Goal: Task Accomplishment & Management: Complete application form

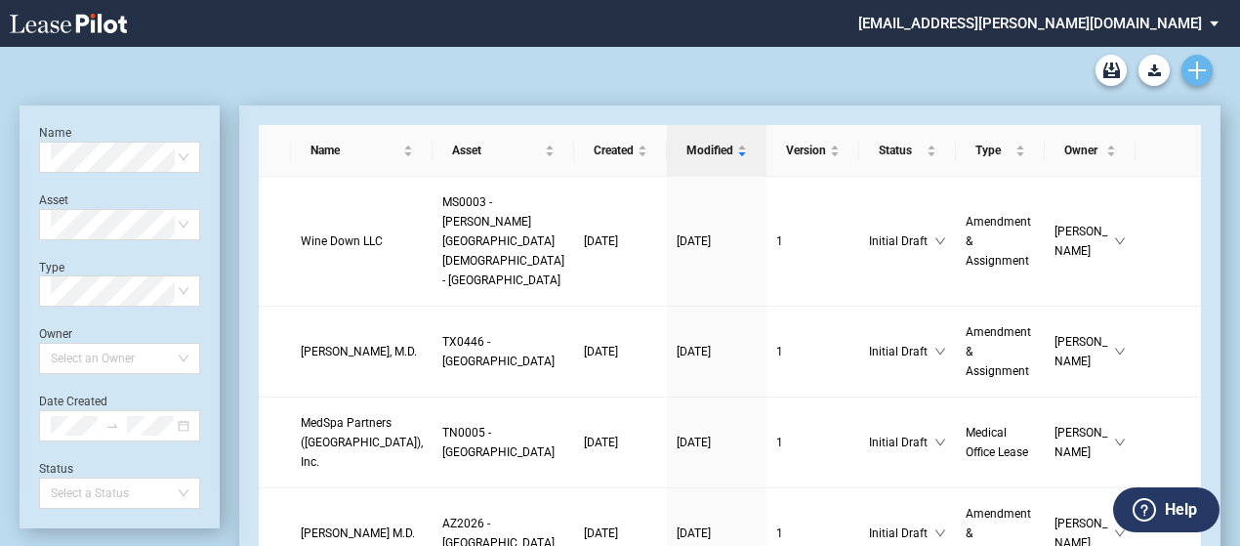
click at [1195, 72] on icon "Create new document" at bounding box center [1198, 71] width 18 height 18
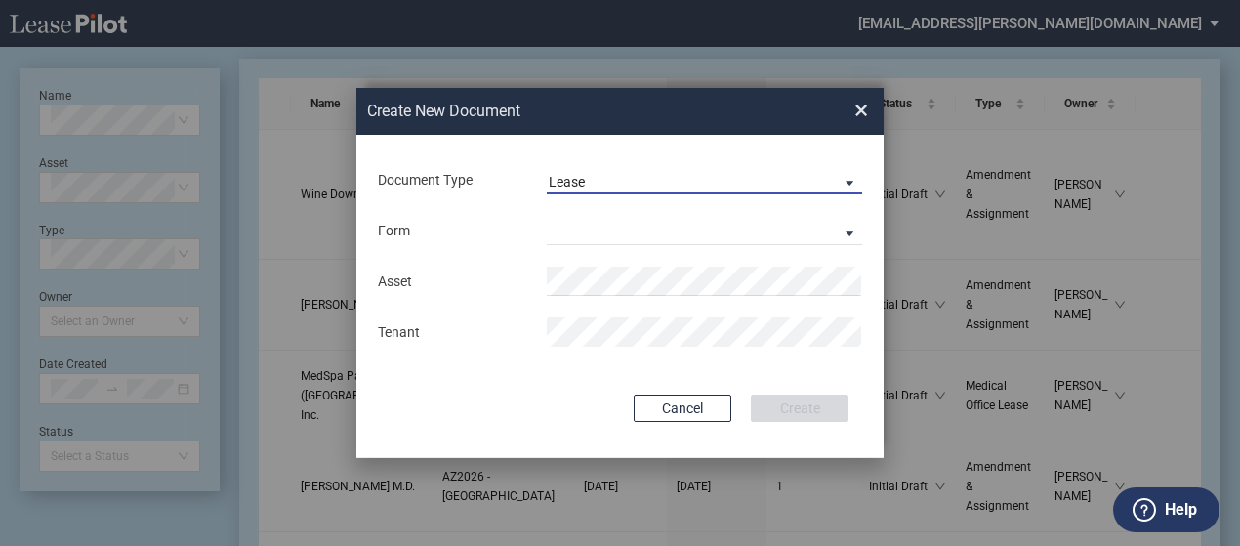
click at [846, 175] on span "Document Type: \aLease\a" at bounding box center [844, 182] width 23 height 20
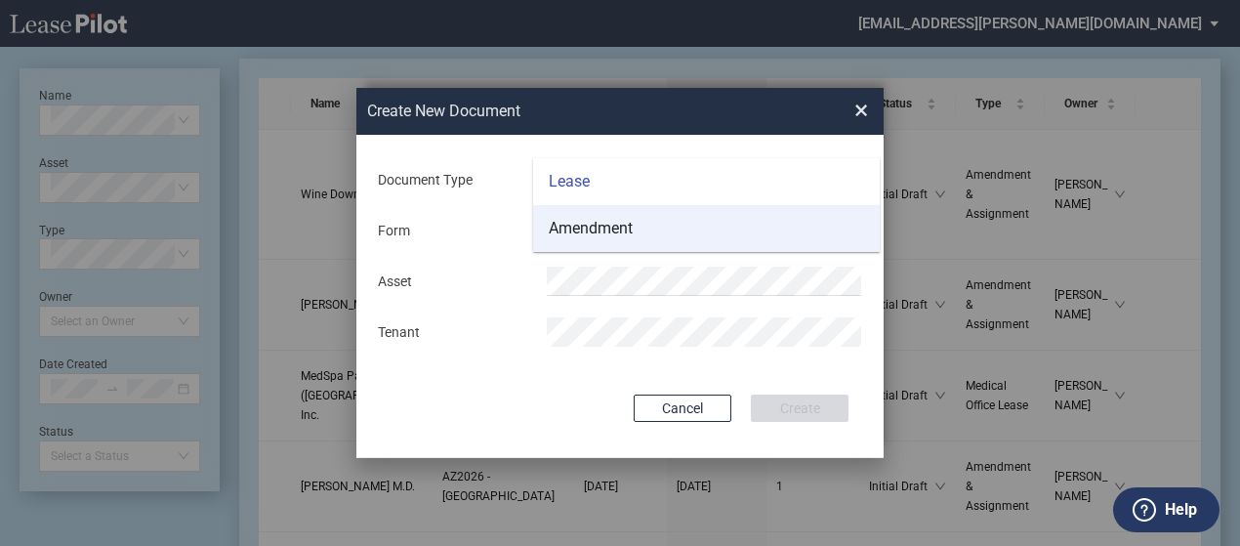
click at [828, 222] on md-option "Amendment" at bounding box center [706, 228] width 347 height 47
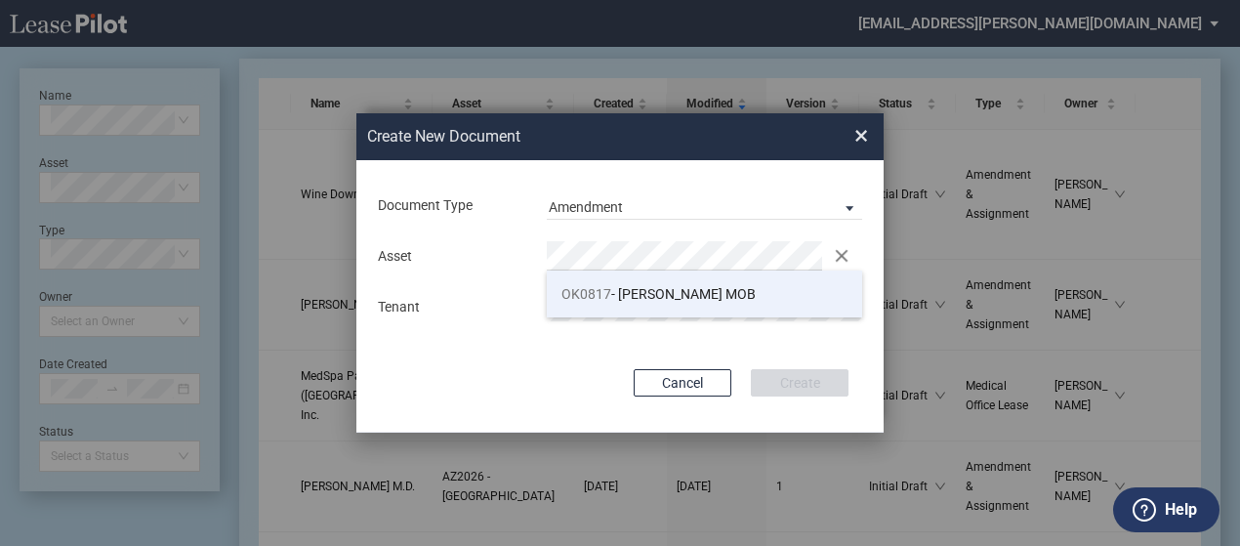
click at [672, 292] on span "OK0817 - Bailey MOB" at bounding box center [659, 294] width 194 height 16
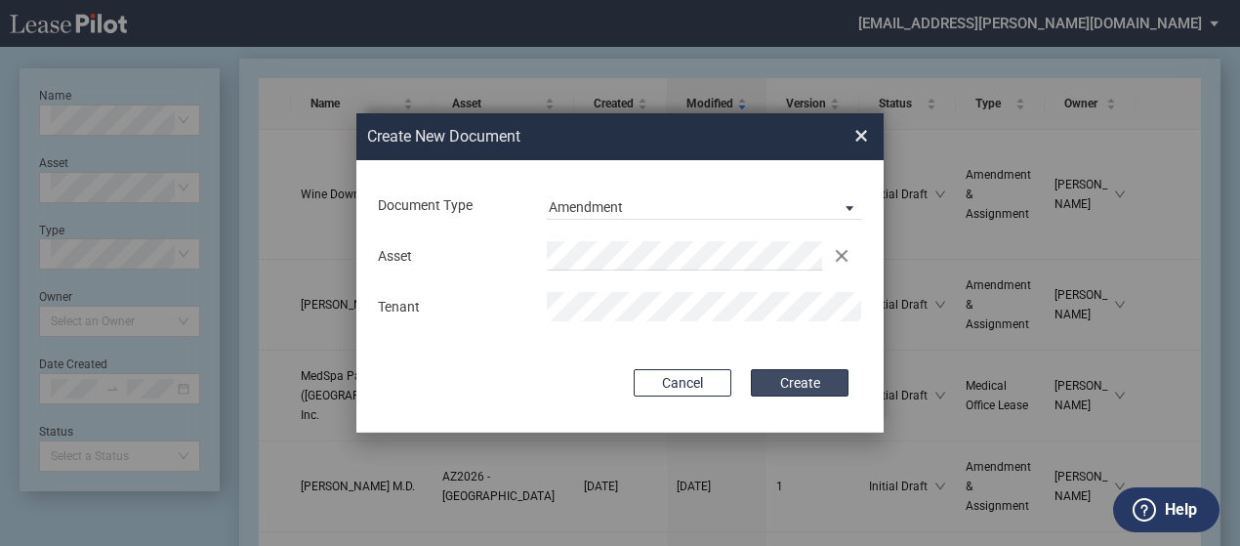
click at [777, 384] on button "Create" at bounding box center [800, 382] width 98 height 27
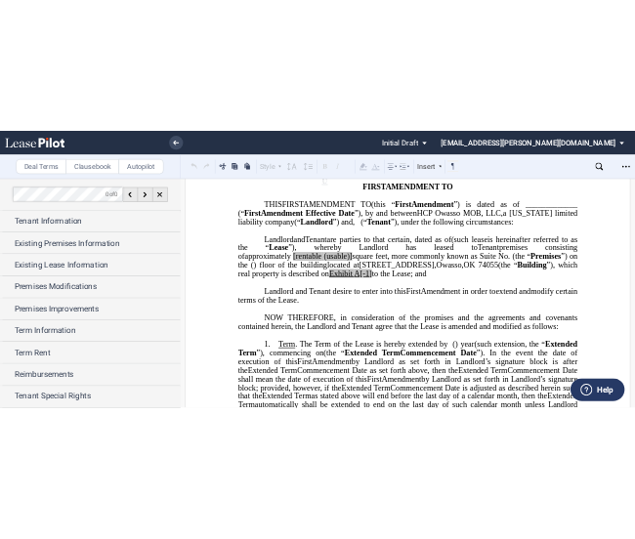
scroll to position [141, 0]
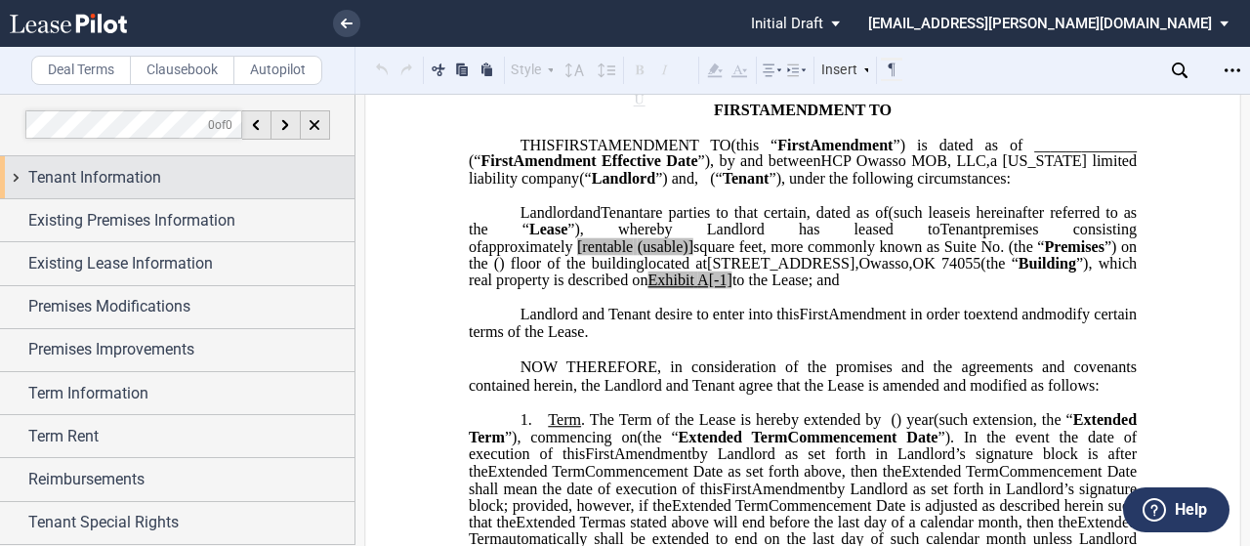
click at [19, 175] on div "Tenant Information" at bounding box center [177, 177] width 355 height 42
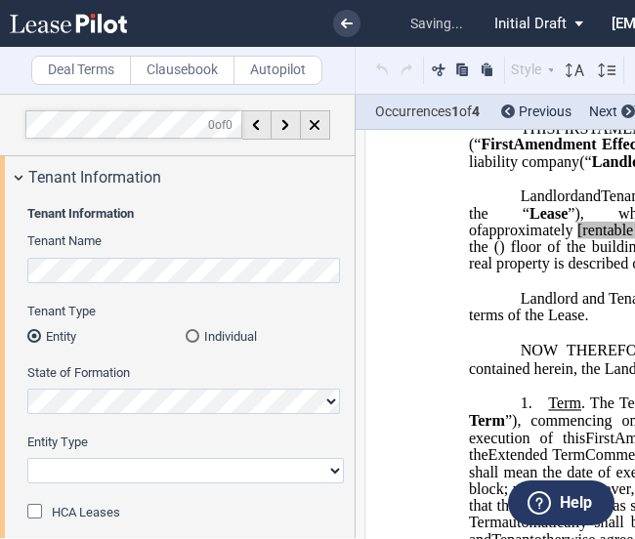
click at [80, 471] on select "Corporation Limited Liability Company General Partnership Limited Partnership O…" at bounding box center [185, 470] width 316 height 25
select select "limited liability company"
click at [27, 458] on select "Corporation Limited Liability Company General Partnership Limited Partnership O…" at bounding box center [185, 470] width 316 height 25
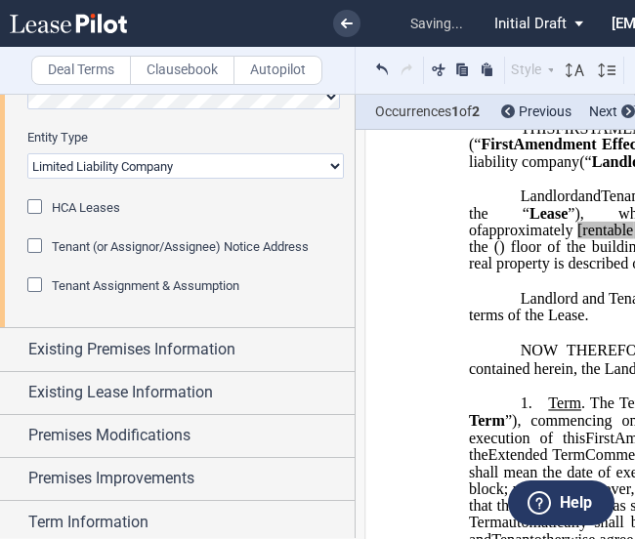
scroll to position [319, 0]
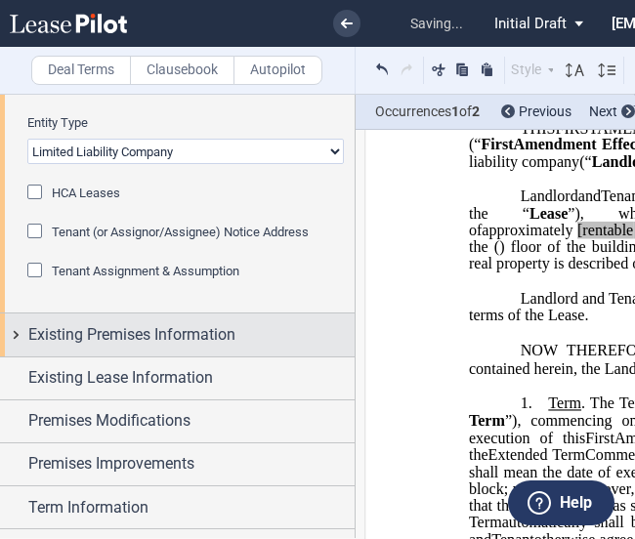
click at [14, 330] on div "Existing Premises Information" at bounding box center [177, 334] width 355 height 42
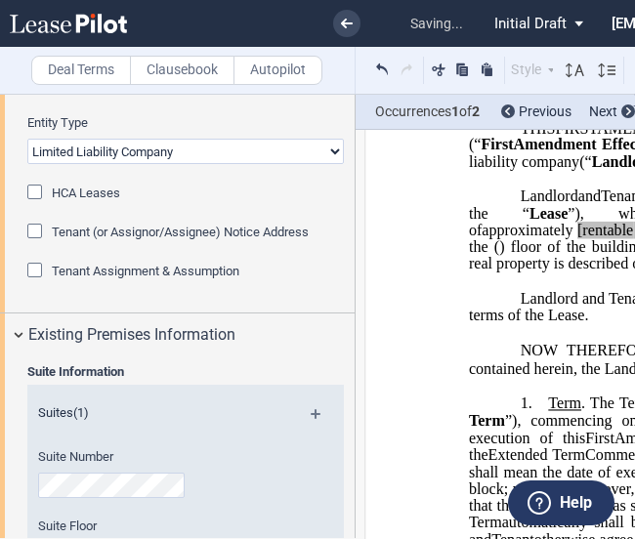
scroll to position [558, 0]
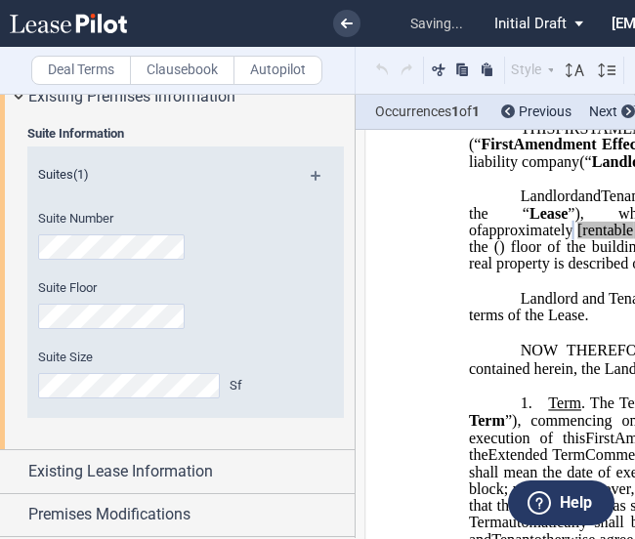
click at [313, 171] on md-icon at bounding box center [324, 182] width 26 height 23
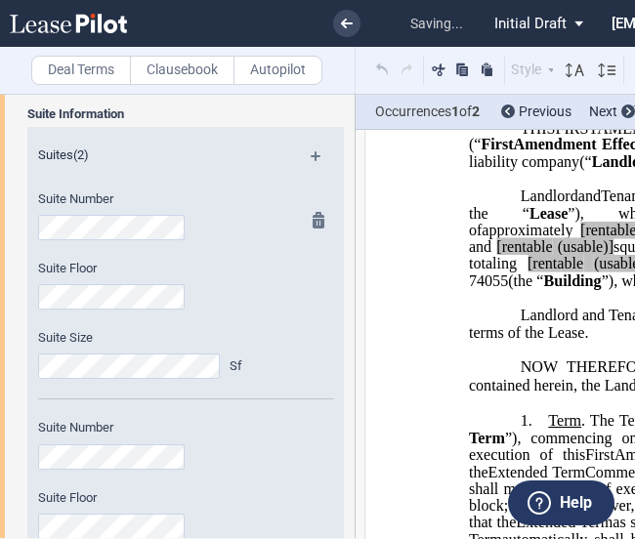
scroll to position [856, 0]
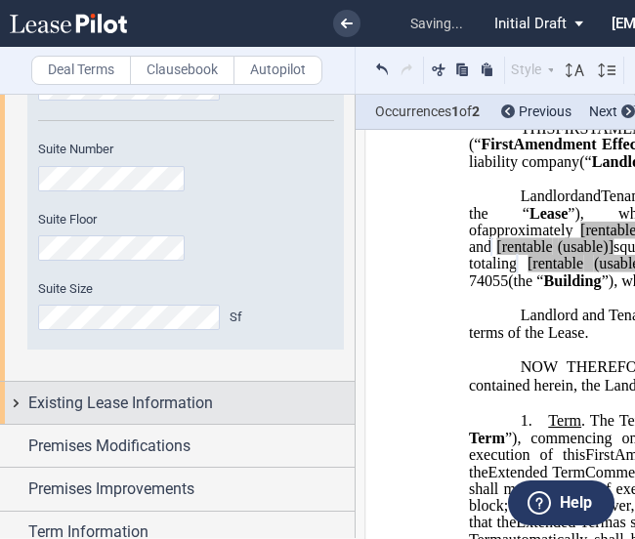
click at [16, 397] on div "Existing Lease Information" at bounding box center [177, 403] width 355 height 42
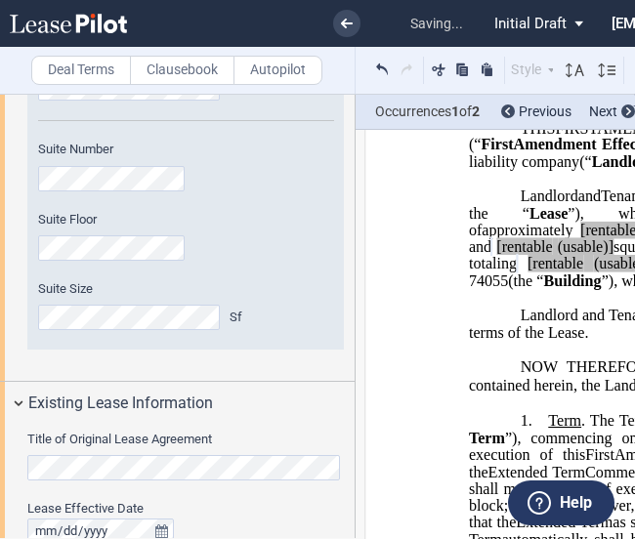
scroll to position [1030, 0]
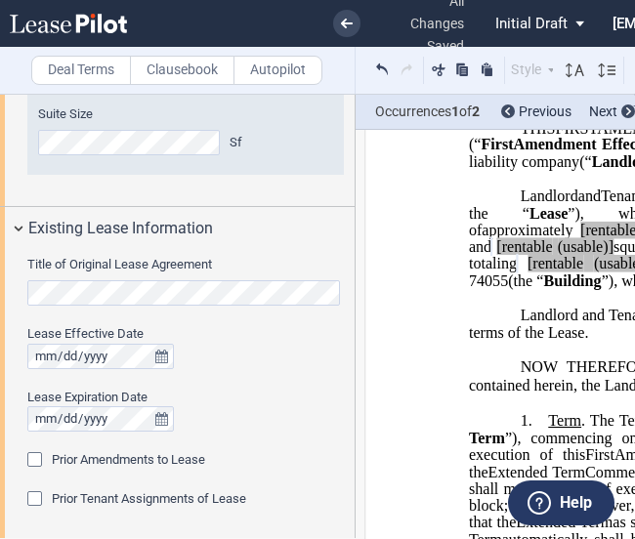
click at [310, 483] on div "Prior Amendments to Lease Prior Amendments (1) Amendment No. 1 Date" at bounding box center [185, 470] width 316 height 39
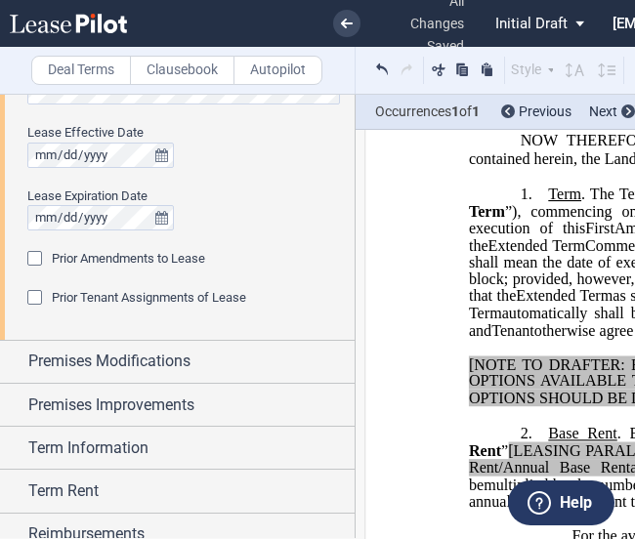
scroll to position [1233, 0]
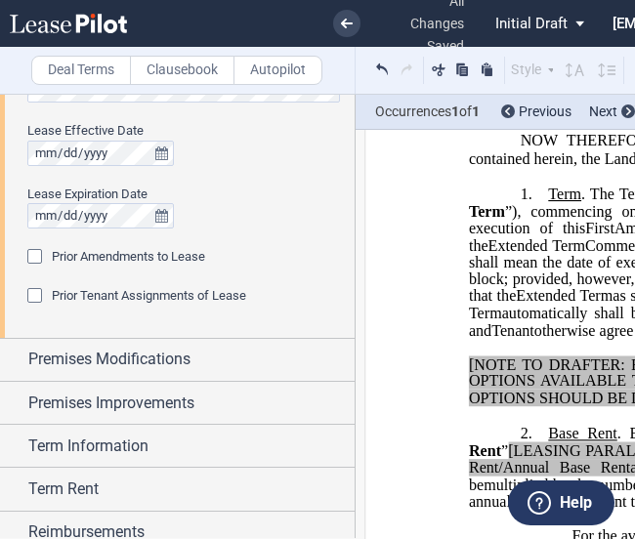
click at [125, 255] on span "Prior Amendments to Lease" at bounding box center [128, 256] width 153 height 15
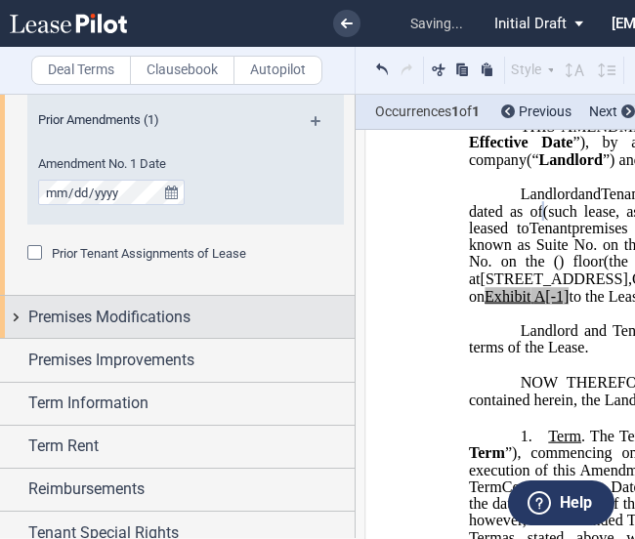
scroll to position [1427, 0]
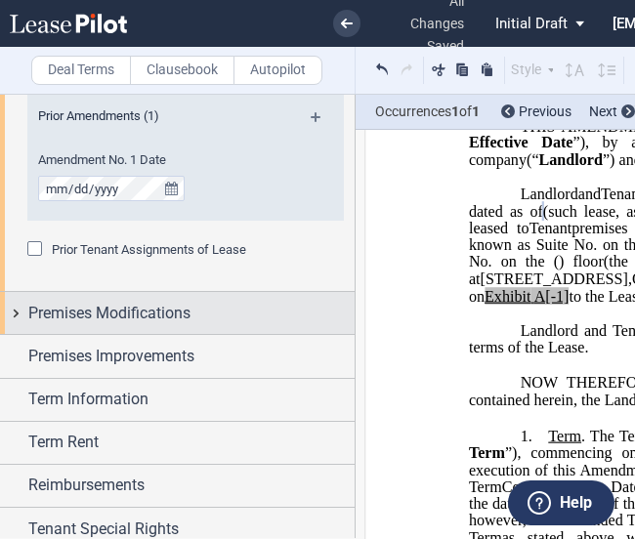
click at [18, 312] on div "Premises Modifications" at bounding box center [177, 313] width 355 height 42
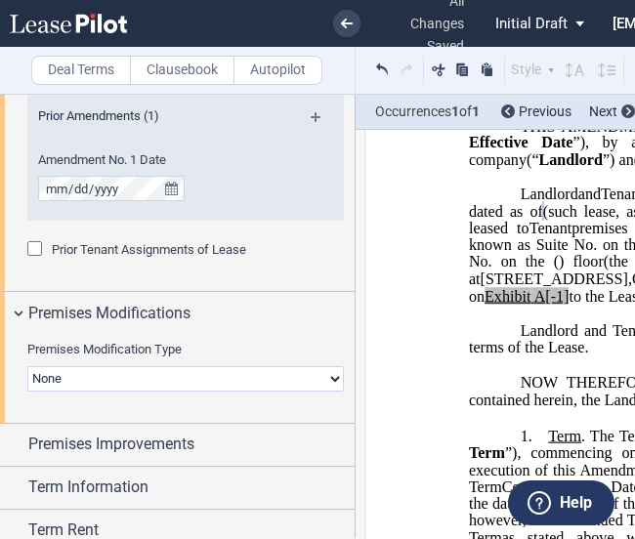
click at [59, 375] on select "None Expansion Relocation" at bounding box center [185, 378] width 316 height 25
select select "expansion"
click at [27, 366] on select "None Expansion Relocation" at bounding box center [185, 378] width 316 height 25
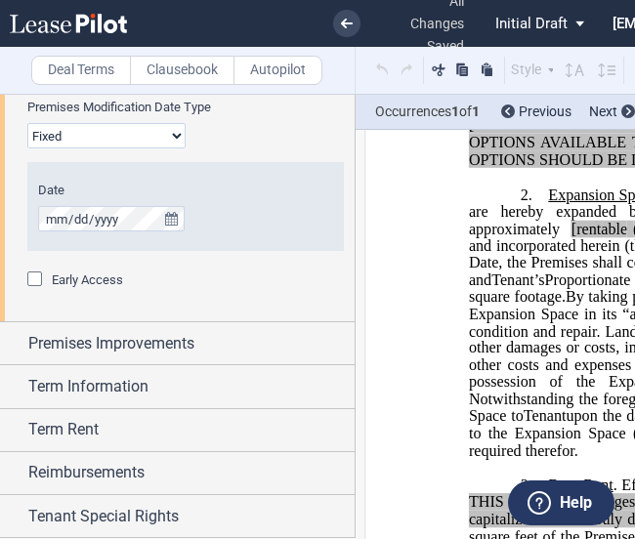
scroll to position [2026, 0]
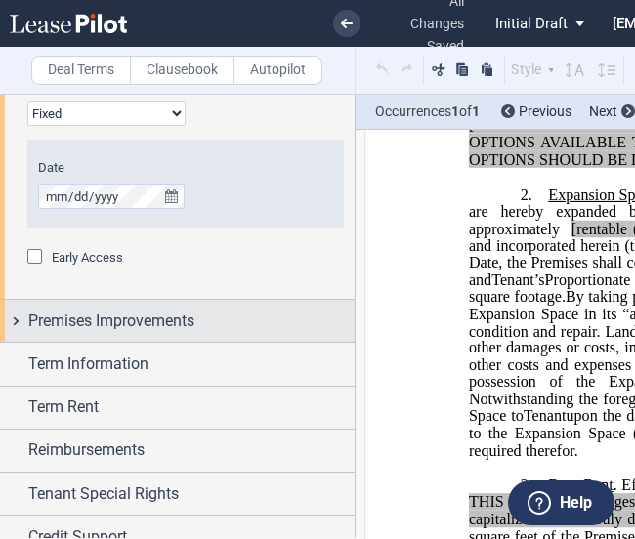
click at [14, 324] on div "Premises Improvements" at bounding box center [177, 321] width 355 height 42
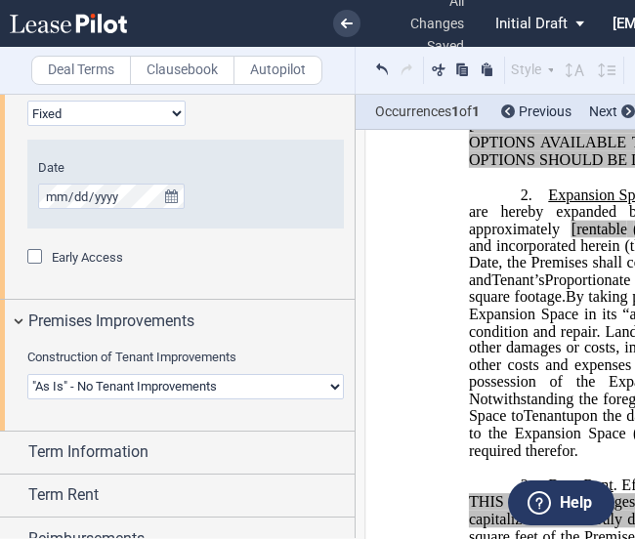
click at [101, 388] on select "Landlord Constructs Tenant Improvements Tenant Constructs Tenant Improvements "…" at bounding box center [185, 386] width 316 height 25
click at [27, 374] on select "Landlord Constructs Tenant Improvements Tenant Constructs Tenant Improvements "…" at bounding box center [185, 386] width 316 height 25
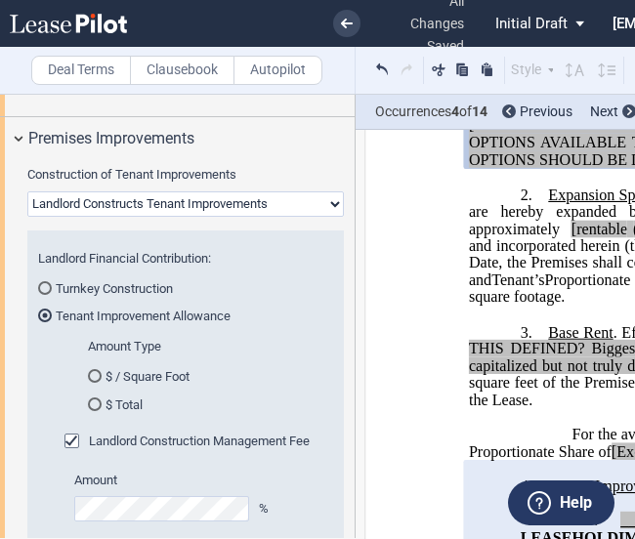
scroll to position [2212, 0]
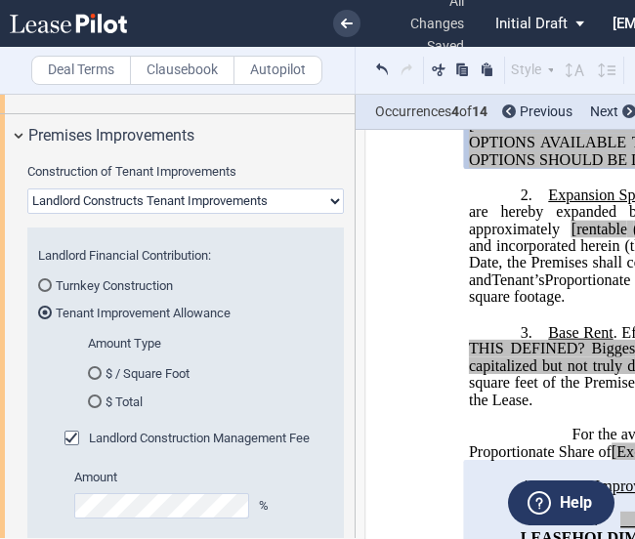
click at [88, 196] on select "Landlord Constructs Tenant Improvements Tenant Constructs Tenant Improvements "…" at bounding box center [185, 200] width 316 height 25
select select "tenant"
click at [27, 188] on select "Landlord Constructs Tenant Improvements Tenant Constructs Tenant Improvements "…" at bounding box center [185, 200] width 316 height 25
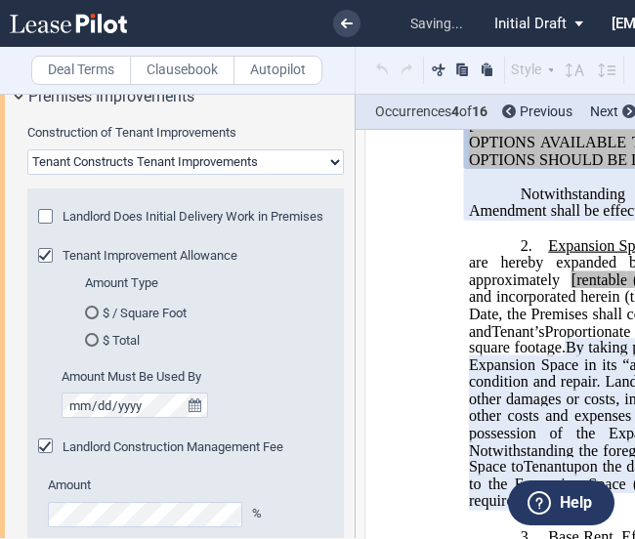
scroll to position [2252, 0]
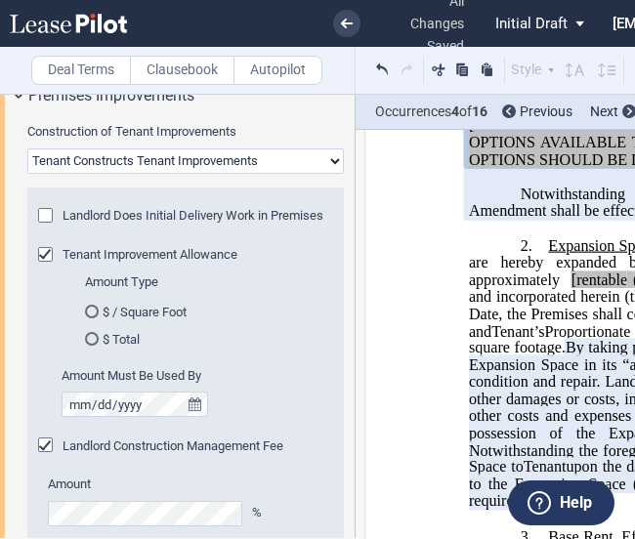
click at [149, 312] on md-radio-button "$ / Square Foot" at bounding box center [204, 312] width 239 height 18
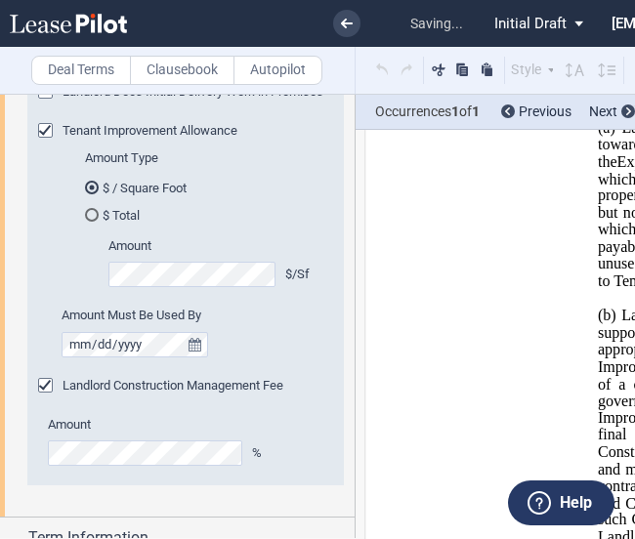
scroll to position [2370, 0]
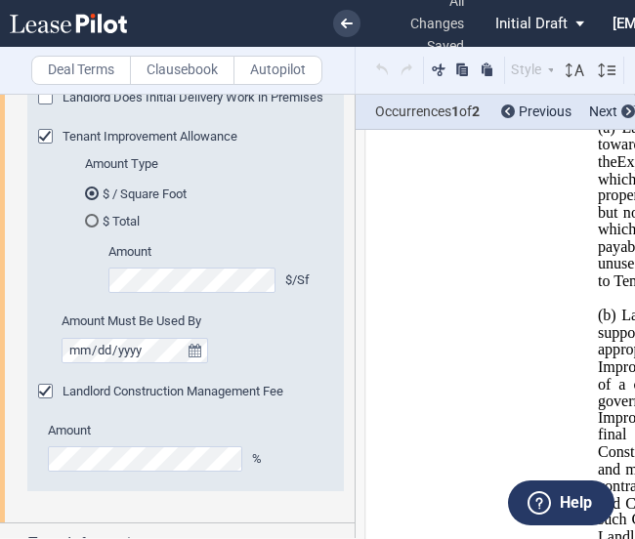
click at [314, 438] on div "Amount %" at bounding box center [185, 447] width 275 height 50
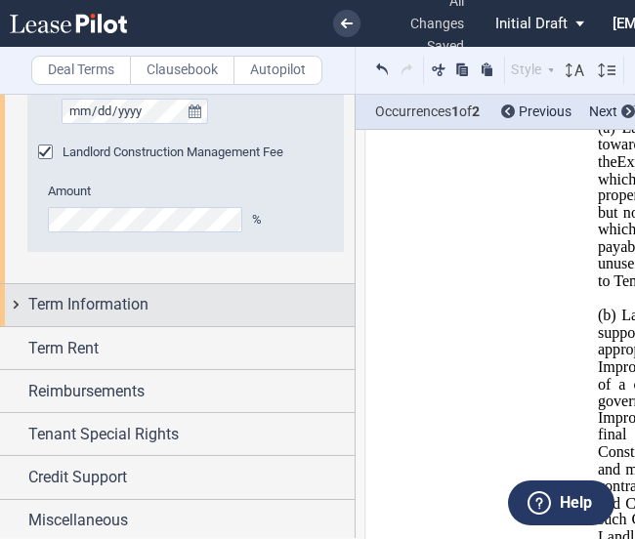
click at [18, 303] on div "Term Information" at bounding box center [177, 305] width 355 height 42
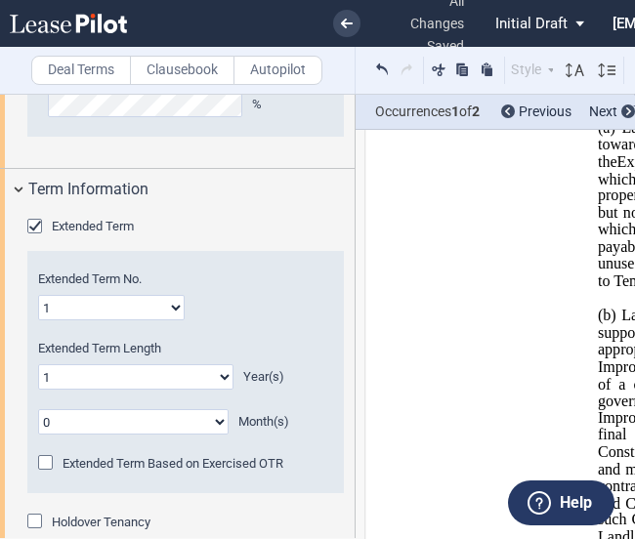
scroll to position [2736, 0]
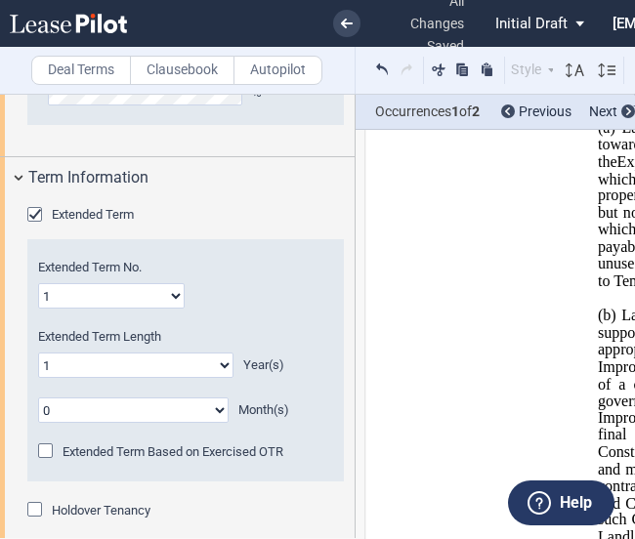
click at [182, 355] on select "0 1 2 3 4 5 6 7 8 9 10 11 12 13 14 15 16 17 18 19 20" at bounding box center [136, 365] width 196 height 25
select select "number:5"
click at [38, 353] on select "0 1 2 3 4 5 6 7 8 9 10 11 12 13 14 15 16 17 18 19 20" at bounding box center [136, 365] width 196 height 25
click at [118, 412] on select "0 1 2 3 4 5 6 7 8 9 10 11" at bounding box center [133, 409] width 191 height 25
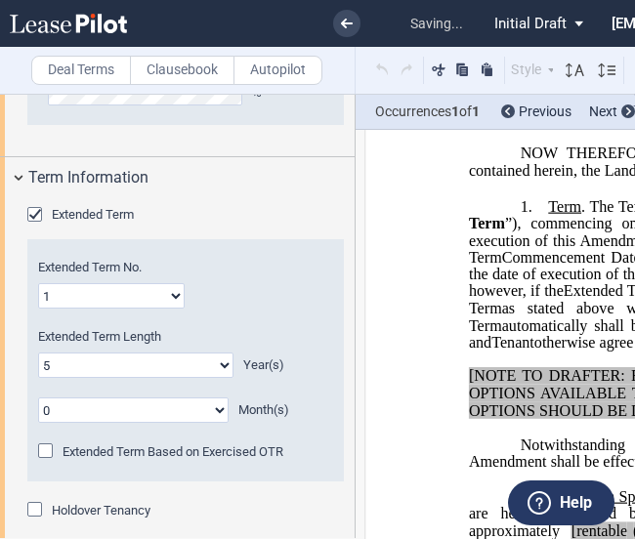
scroll to position [367, 0]
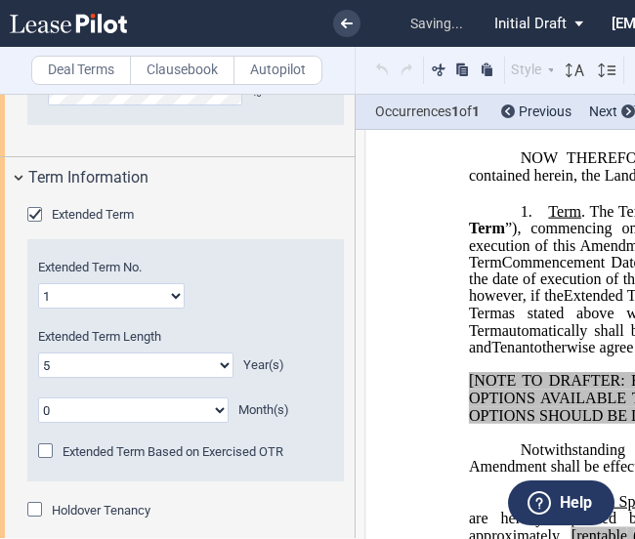
select select "number:10"
click at [38, 397] on select "0 1 2 3 4 5 6 7 8 9 10 11" at bounding box center [133, 409] width 191 height 25
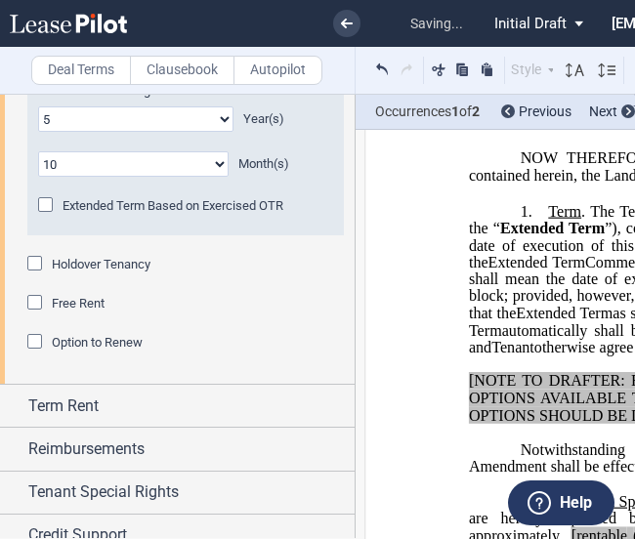
scroll to position [2985, 0]
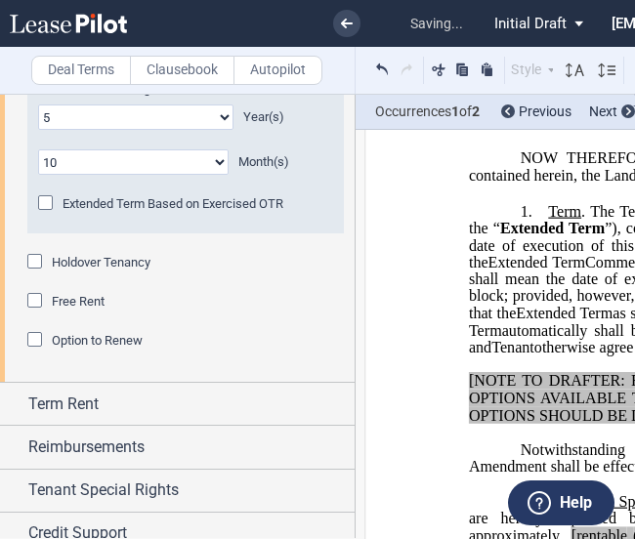
click at [59, 342] on span "Option to Renew" at bounding box center [97, 340] width 91 height 15
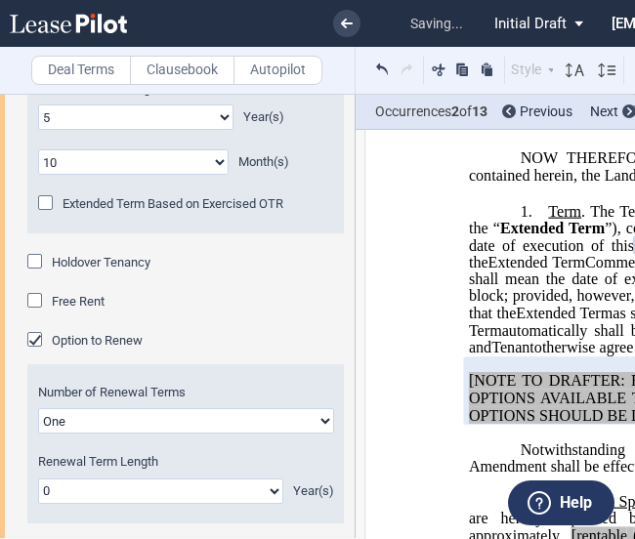
click at [88, 419] on select "One Two" at bounding box center [186, 420] width 296 height 25
select select "2"
click at [38, 408] on select "One Two" at bounding box center [186, 420] width 296 height 25
click at [98, 489] on select "0 1 2 3 4 5 6 7 8 9 10 11 12 13 14 15 16 17 18 19 20" at bounding box center [160, 491] width 245 height 25
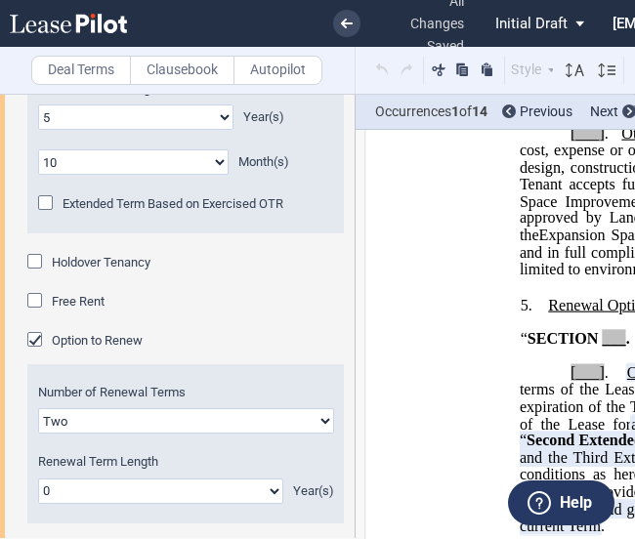
scroll to position [4885, 0]
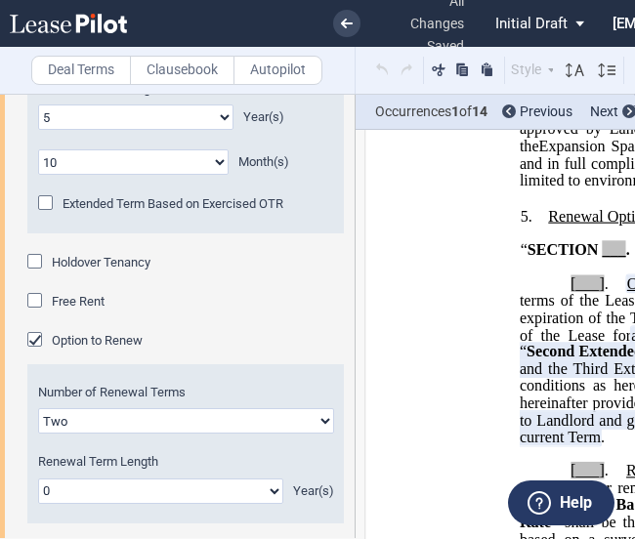
select select "number:5"
click at [38, 479] on select "0 1 2 3 4 5 6 7 8 9 10 11 12 13 14 15 16 17 18 19 20" at bounding box center [160, 491] width 245 height 25
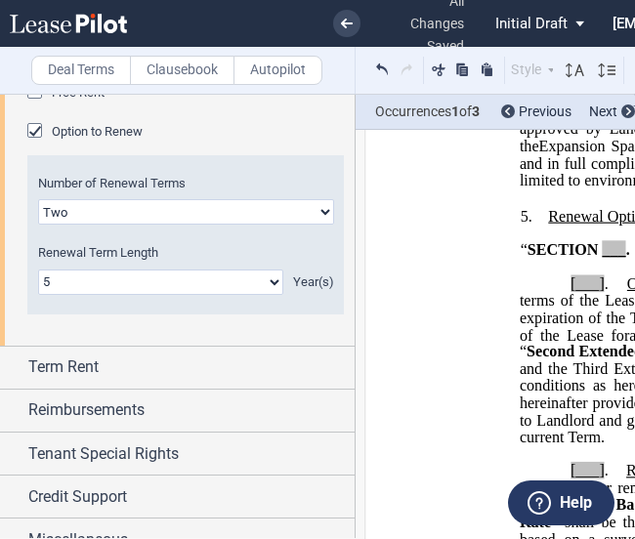
scroll to position [3213, 0]
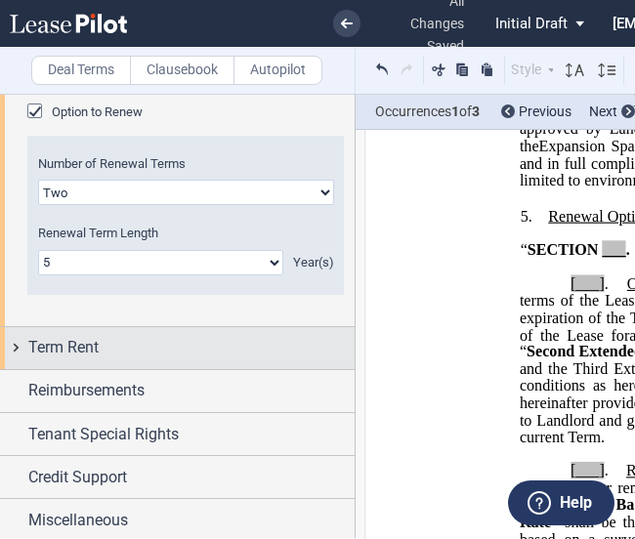
click at [16, 347] on div "Term Rent" at bounding box center [177, 348] width 355 height 42
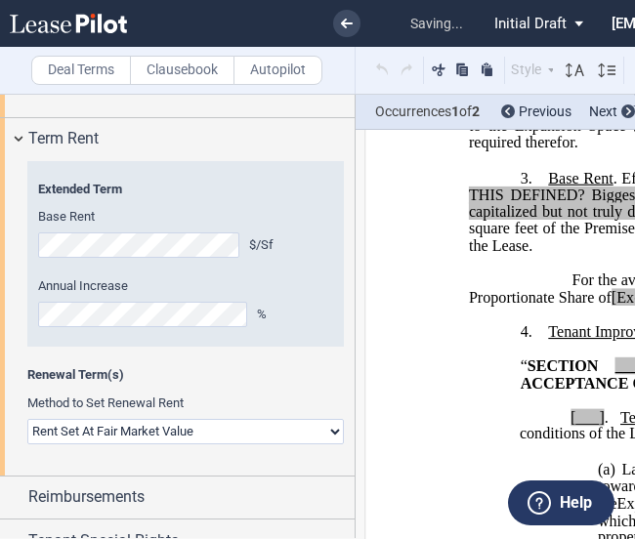
scroll to position [3424, 0]
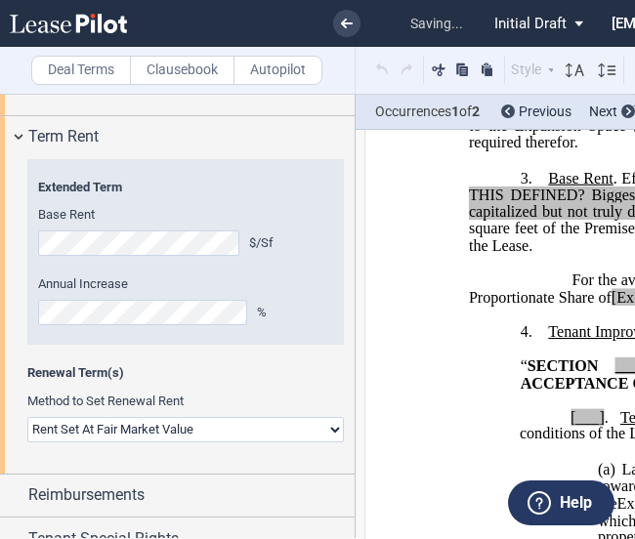
click at [126, 425] on select "Rent Set At Fair Market Value Rent Specified in [GEOGRAPHIC_DATA]" at bounding box center [185, 429] width 316 height 25
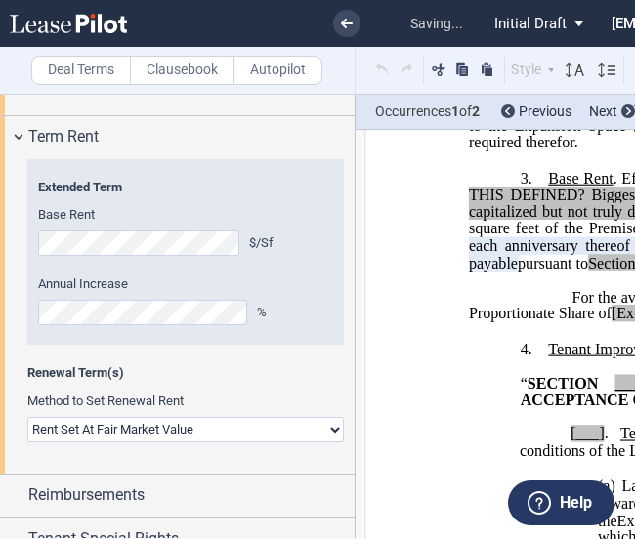
click at [225, 365] on span "Renewal Term(s)" at bounding box center [185, 373] width 316 height 18
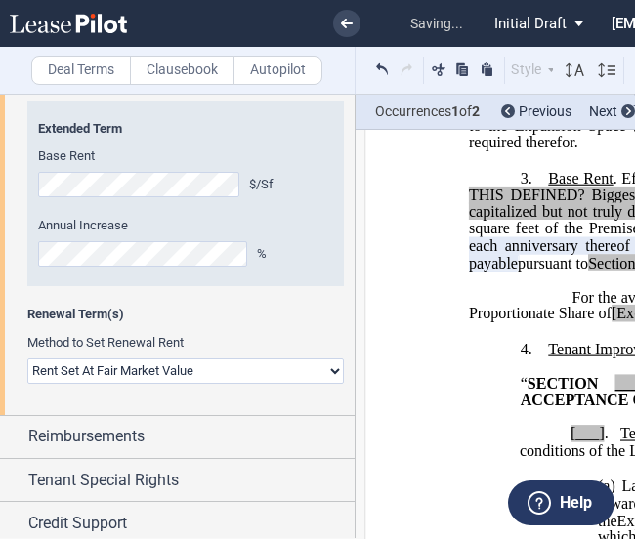
scroll to position [3528, 0]
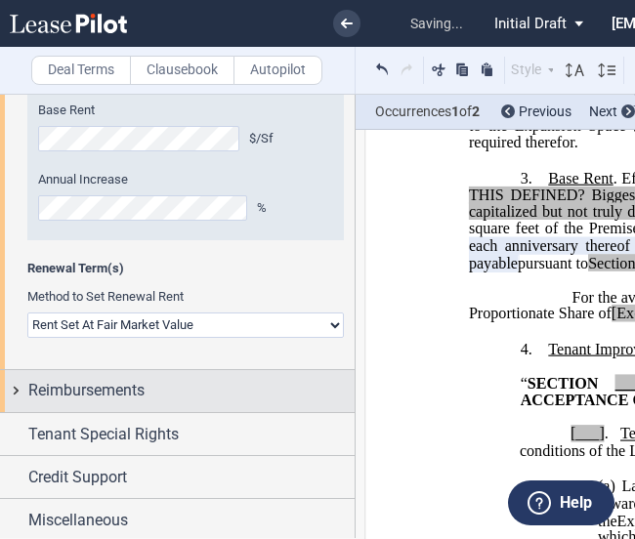
click at [20, 397] on div "Reimbursements" at bounding box center [177, 391] width 355 height 42
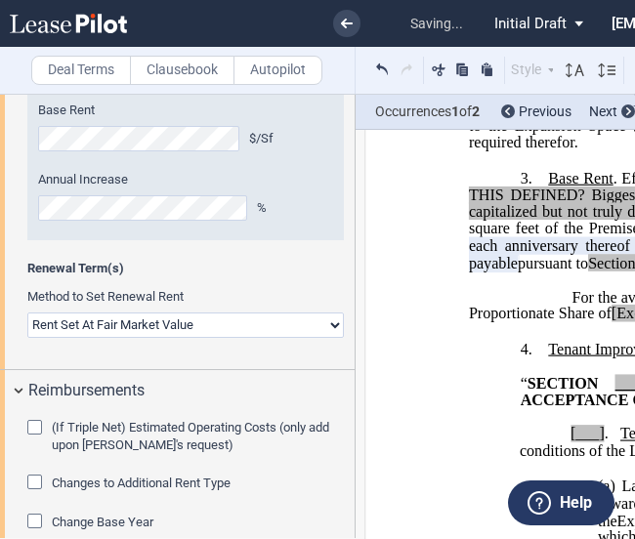
scroll to position [3635, 0]
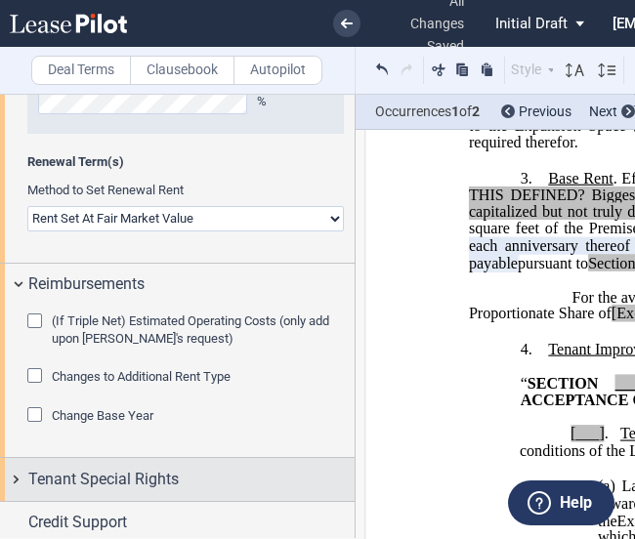
click at [12, 474] on div "Tenant Special Rights" at bounding box center [177, 479] width 355 height 42
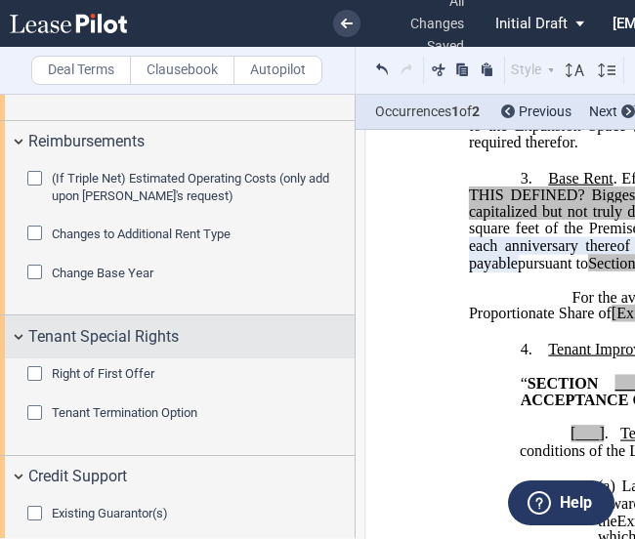
scroll to position [3913, 0]
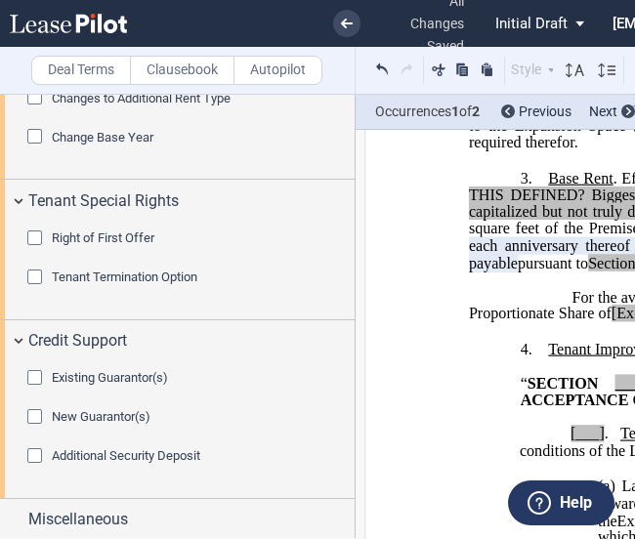
click at [144, 376] on span "Existing Guarantor(s)" at bounding box center [110, 377] width 116 height 15
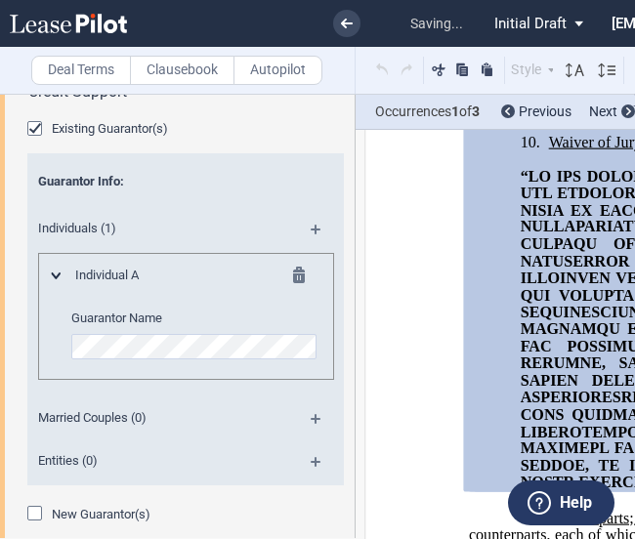
scroll to position [4174, 0]
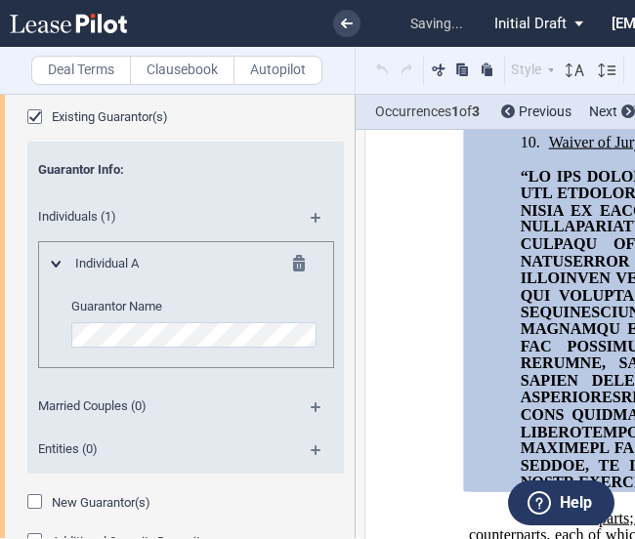
click at [313, 445] on md-icon at bounding box center [324, 456] width 26 height 23
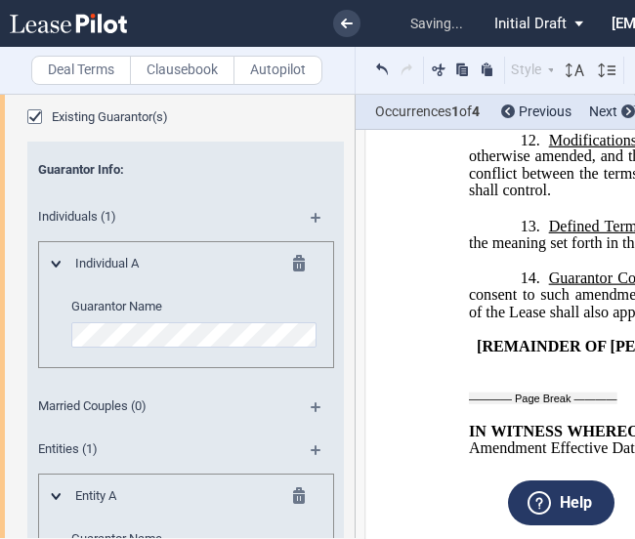
scroll to position [7701, 0]
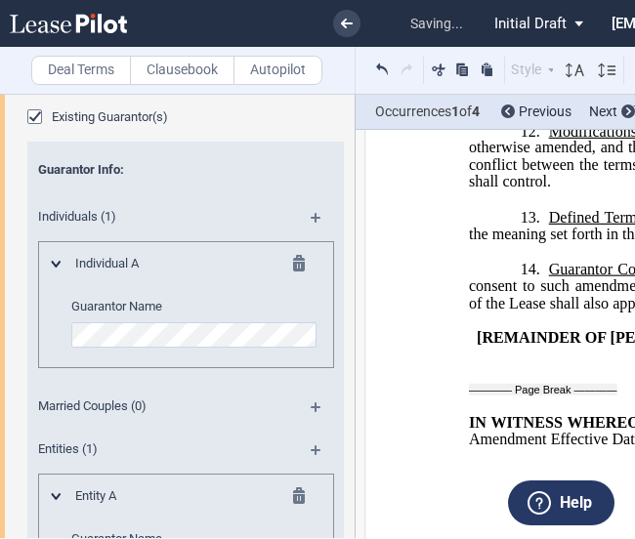
click at [295, 259] on md-icon at bounding box center [304, 266] width 23 height 23
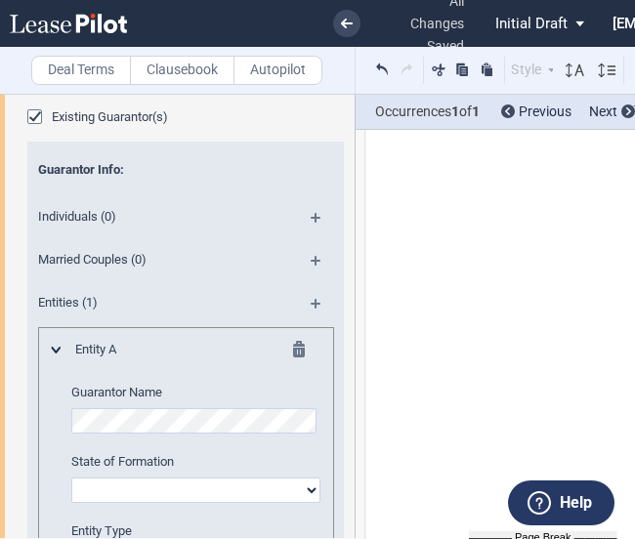
scroll to position [4398, 0]
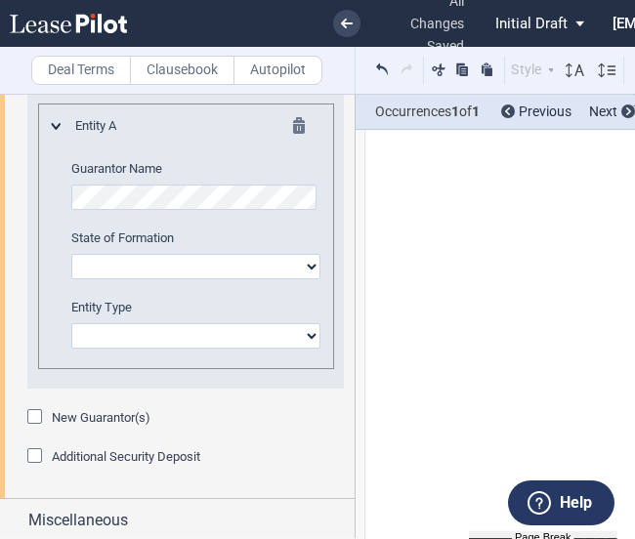
click at [111, 268] on select "[US_STATE] [US_STATE] [US_STATE] [US_STATE] [US_STATE] [US_STATE] [US_STATE] [U…" at bounding box center [195, 266] width 249 height 25
select select "[US_STATE]"
click at [71, 254] on select "[US_STATE] [US_STATE] [US_STATE] [US_STATE] [US_STATE] [US_STATE] [US_STATE] [U…" at bounding box center [195, 266] width 249 height 25
click at [122, 329] on select "Corporation Limited Liability Company General Partnership Limited Partnership O…" at bounding box center [195, 335] width 249 height 25
select select "limited liability company"
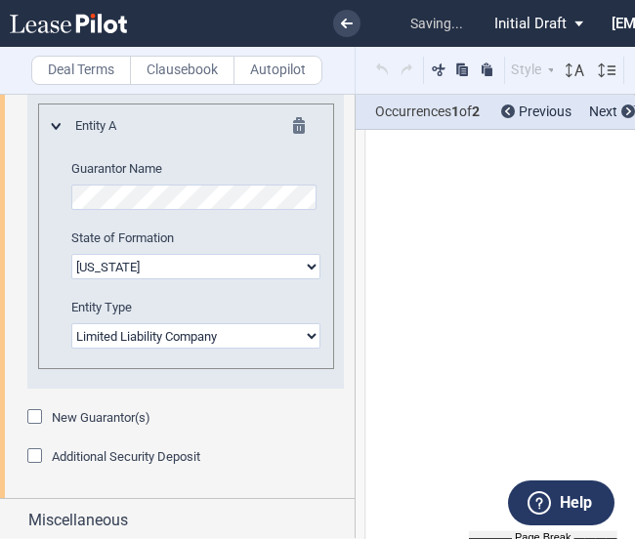
click at [71, 323] on select "Corporation Limited Liability Company General Partnership Limited Partnership O…" at bounding box center [195, 335] width 249 height 25
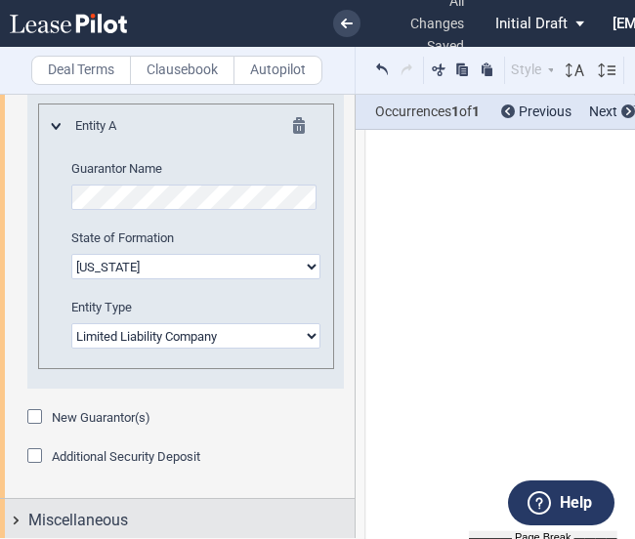
click at [9, 517] on div "Miscellaneous" at bounding box center [177, 520] width 355 height 42
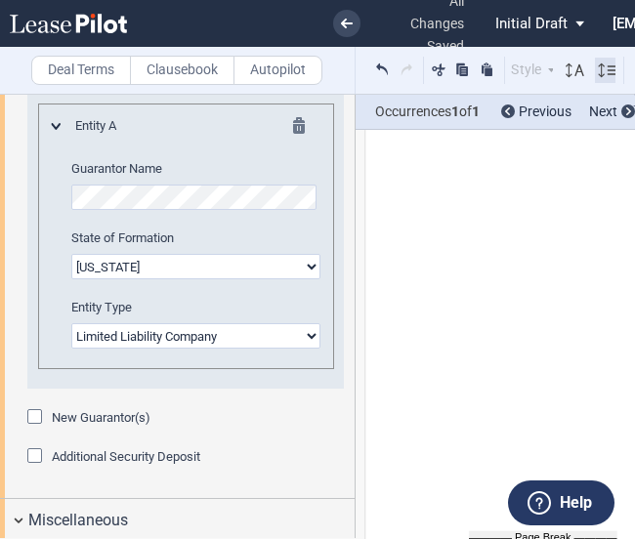
scroll to position [4811, 0]
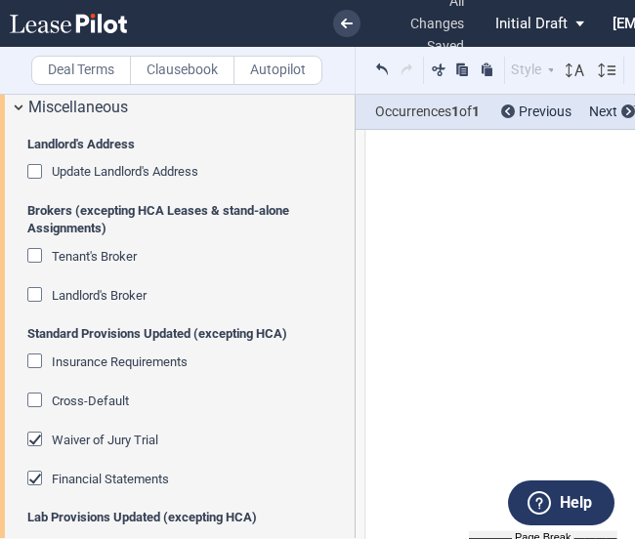
click at [35, 250] on div "Tenant's Broker" at bounding box center [37, 258] width 20 height 20
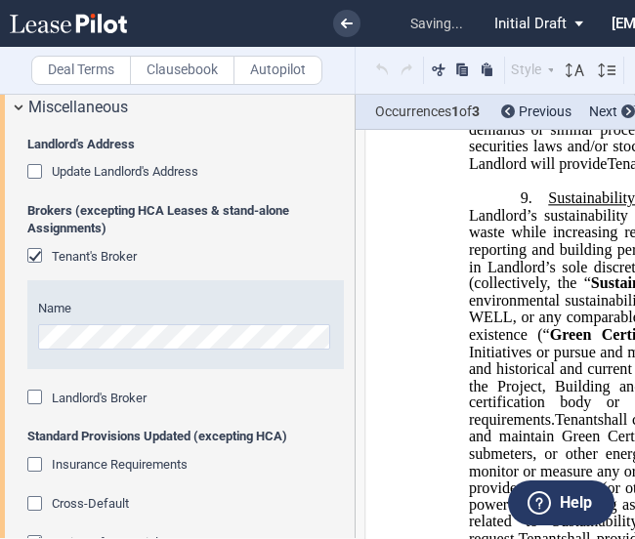
scroll to position [5889, 0]
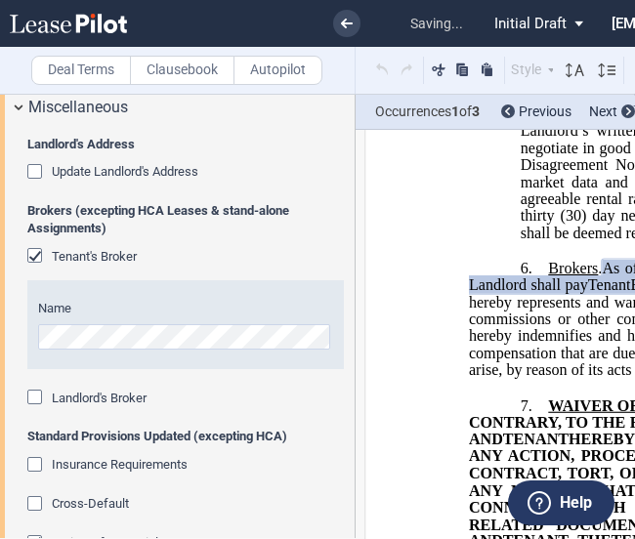
click at [34, 390] on div "Landlord's Broker" at bounding box center [37, 400] width 20 height 20
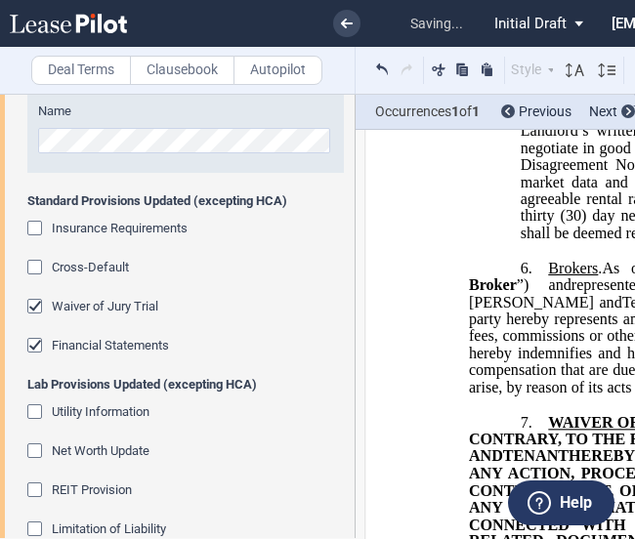
scroll to position [5164, 0]
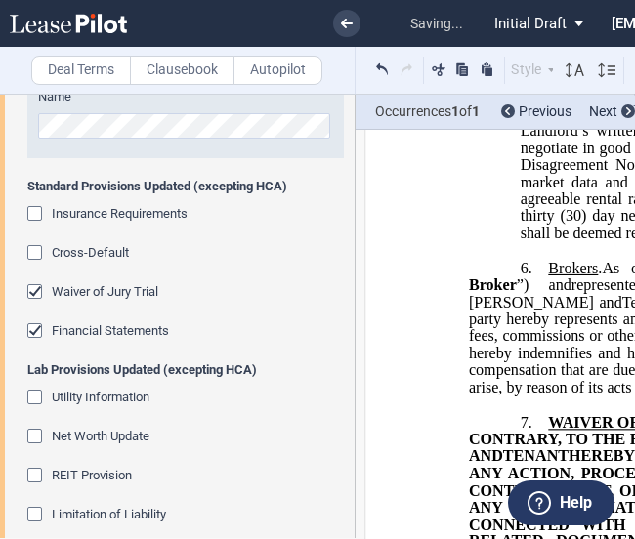
drag, startPoint x: 37, startPoint y: 205, endPoint x: 33, endPoint y: 243, distance: 38.3
click at [33, 243] on div "Insurance Requirements Cross-Default Waiver of Jury Trial Financial Statements" at bounding box center [185, 283] width 316 height 156
click at [33, 245] on div "Cross-Default" at bounding box center [37, 255] width 20 height 20
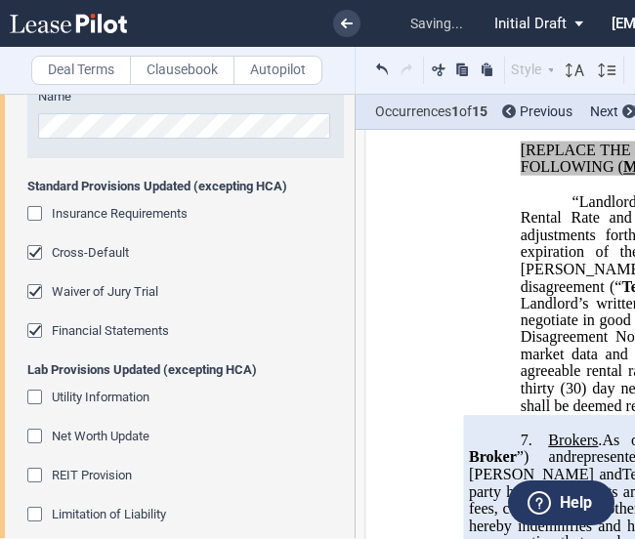
scroll to position [6061, 0]
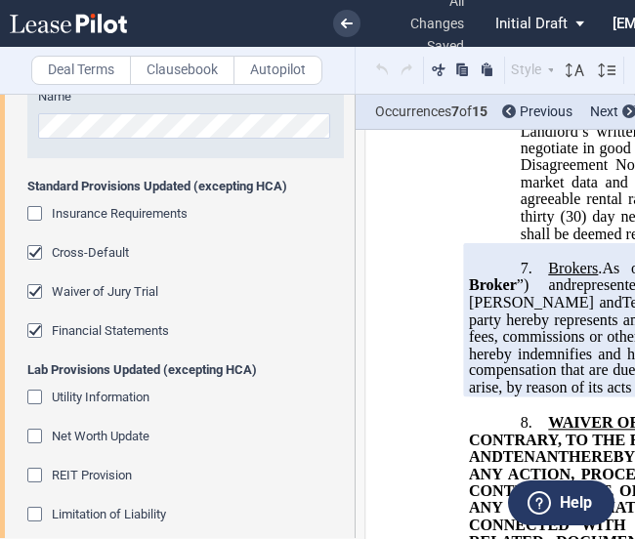
click at [33, 206] on div "Insurance Requirements" at bounding box center [37, 216] width 20 height 20
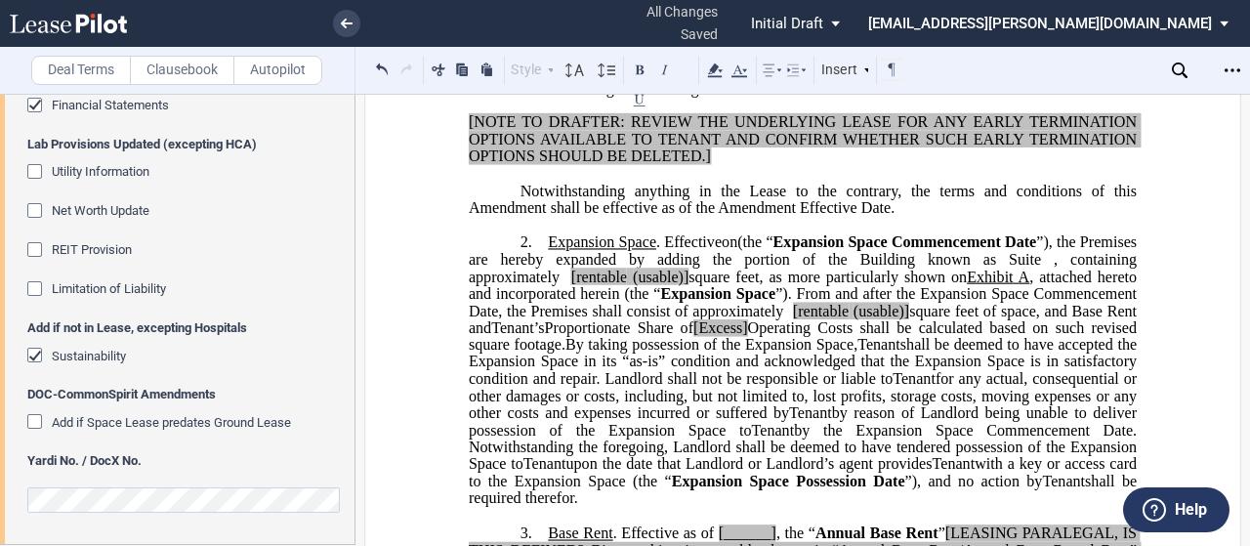
scroll to position [0, 0]
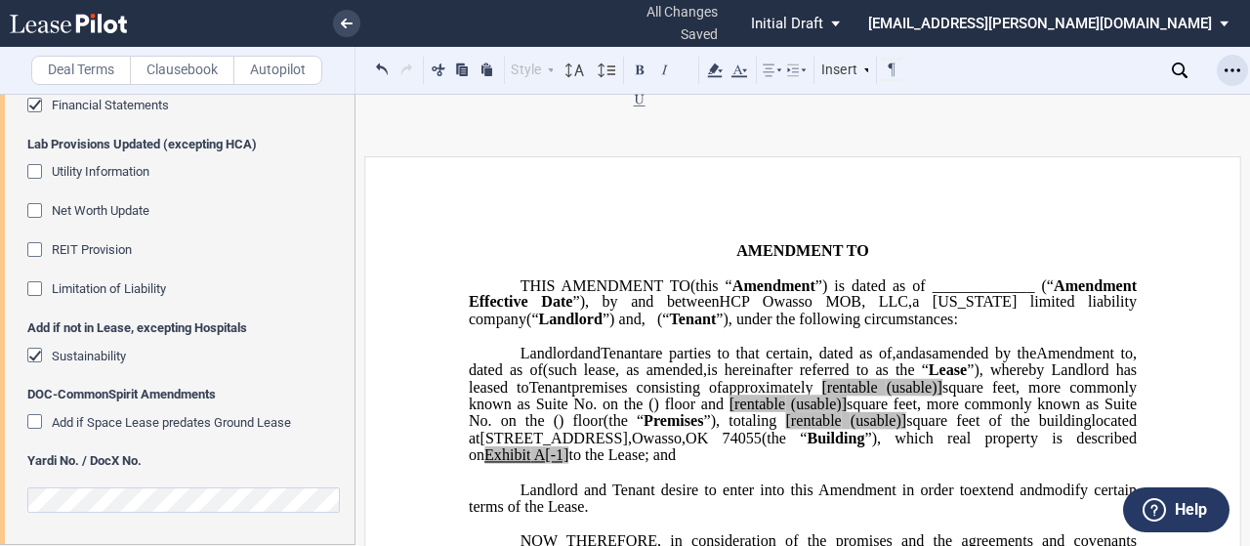
click at [1228, 75] on icon "Open Lease options menu" at bounding box center [1233, 71] width 16 height 16
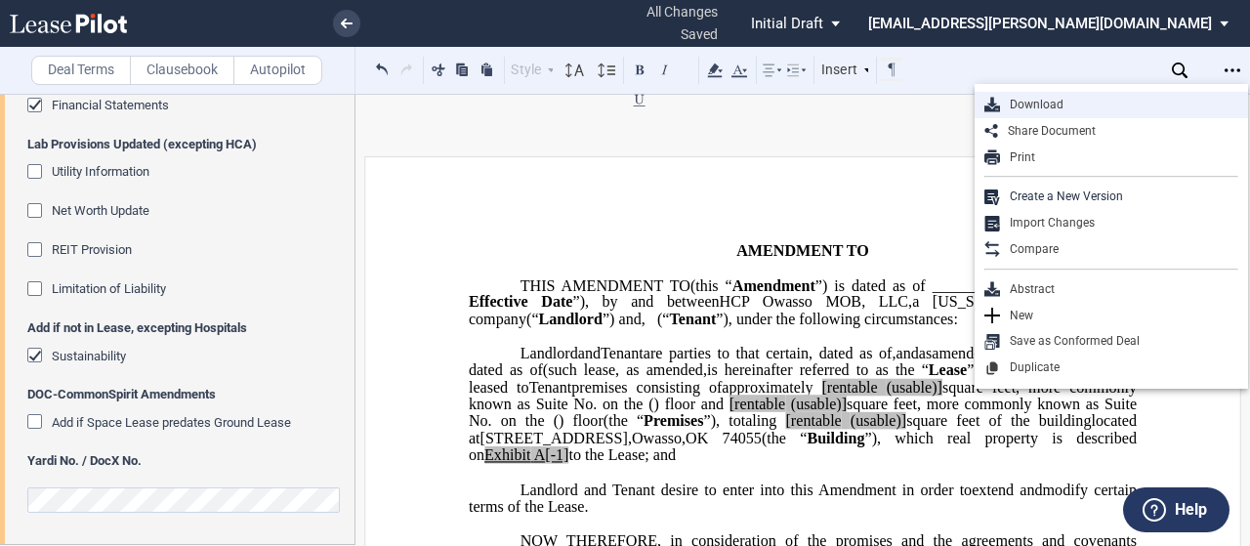
click at [1044, 106] on div "Download" at bounding box center [1119, 105] width 238 height 17
